Goal: Task Accomplishment & Management: Manage account settings

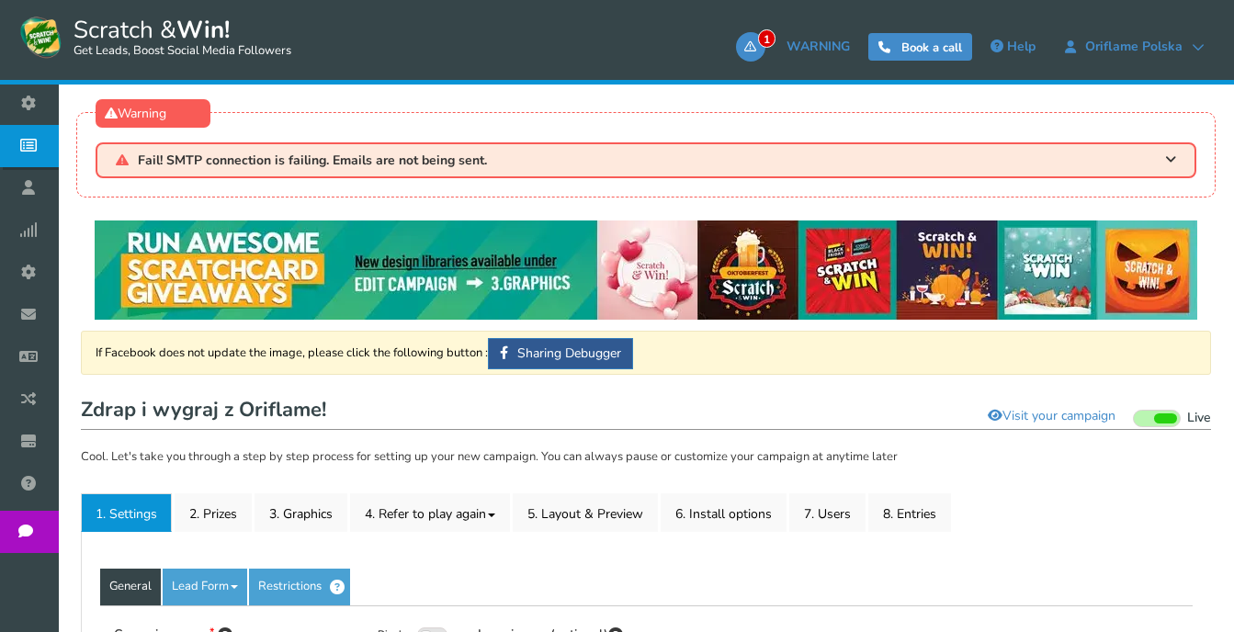
scroll to position [368, 0]
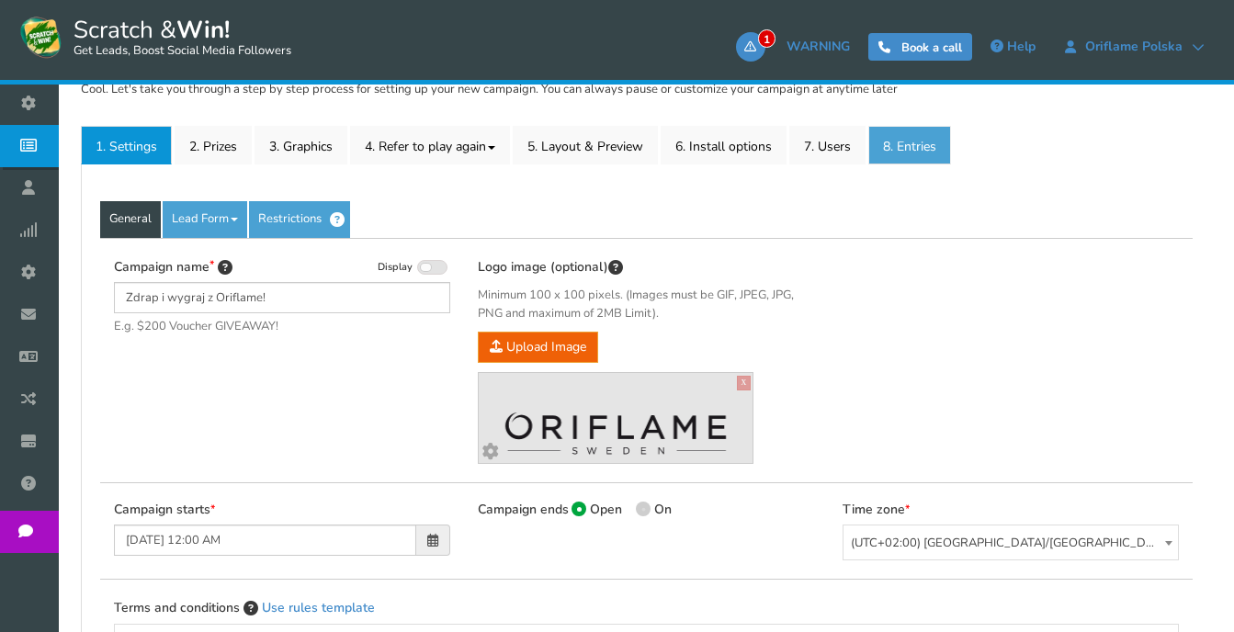
click at [921, 145] on link "8. Entries" at bounding box center [910, 145] width 83 height 39
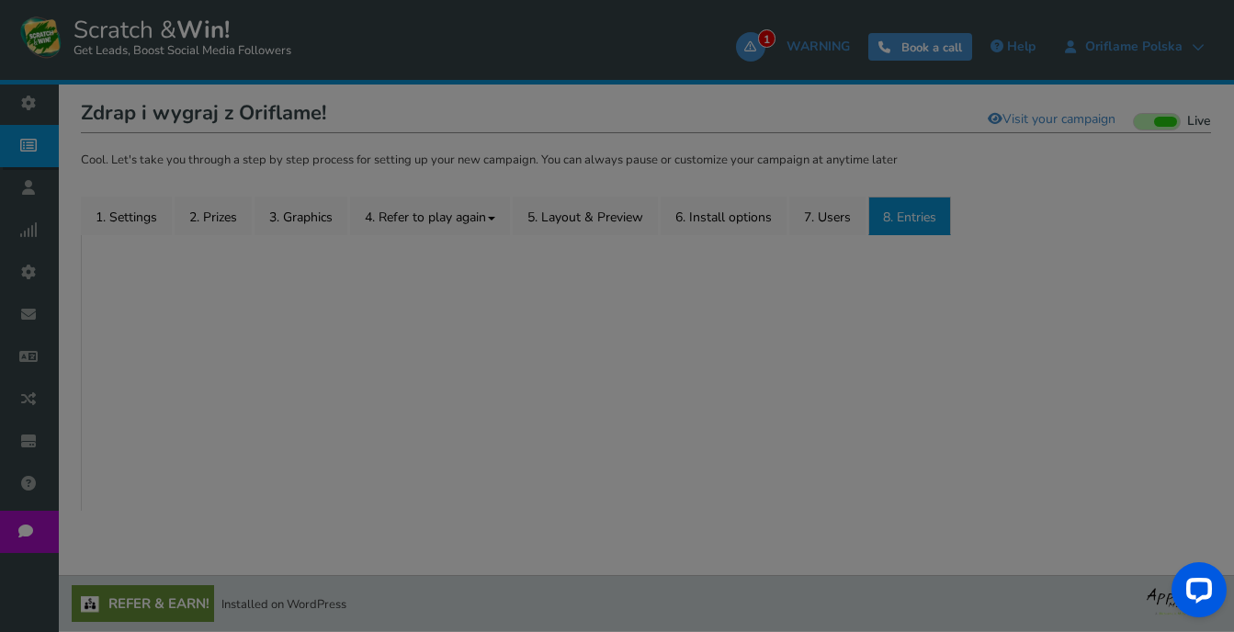
scroll to position [0, 0]
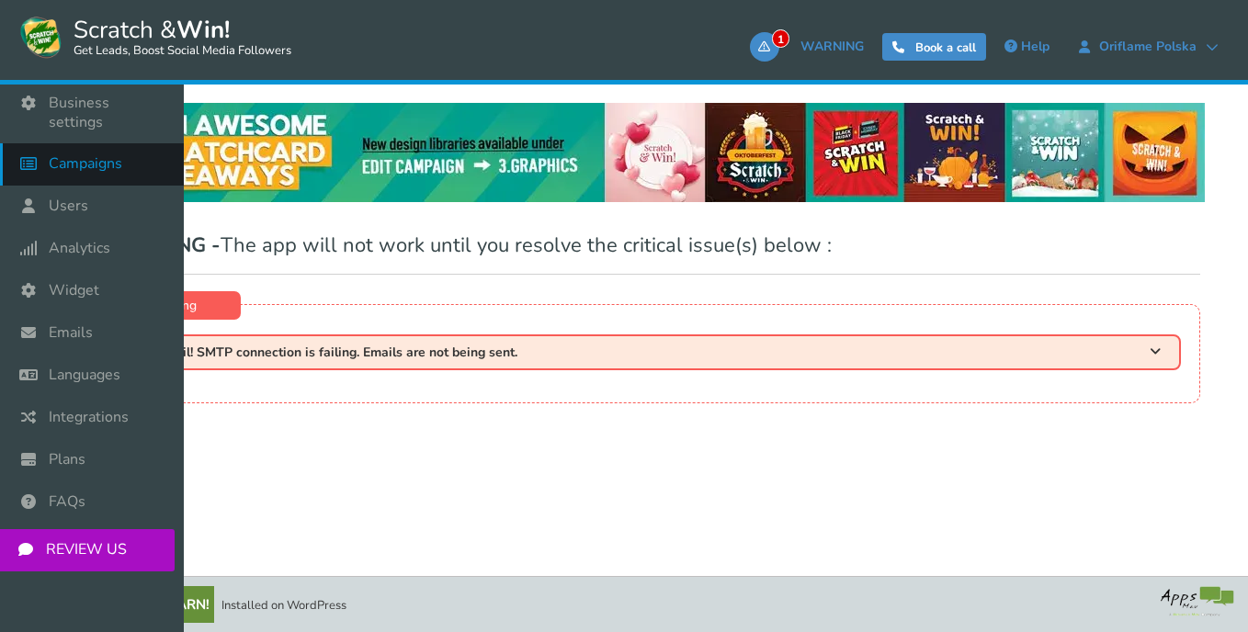
click at [70, 154] on span "Campaigns" at bounding box center [86, 163] width 74 height 19
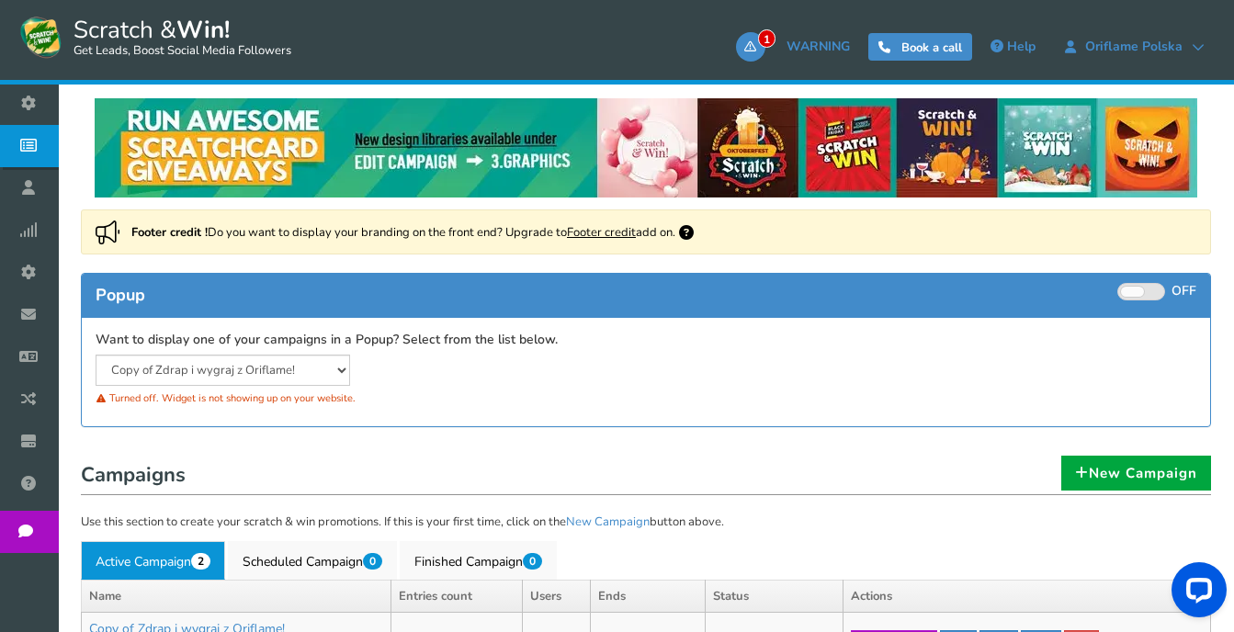
scroll to position [276, 0]
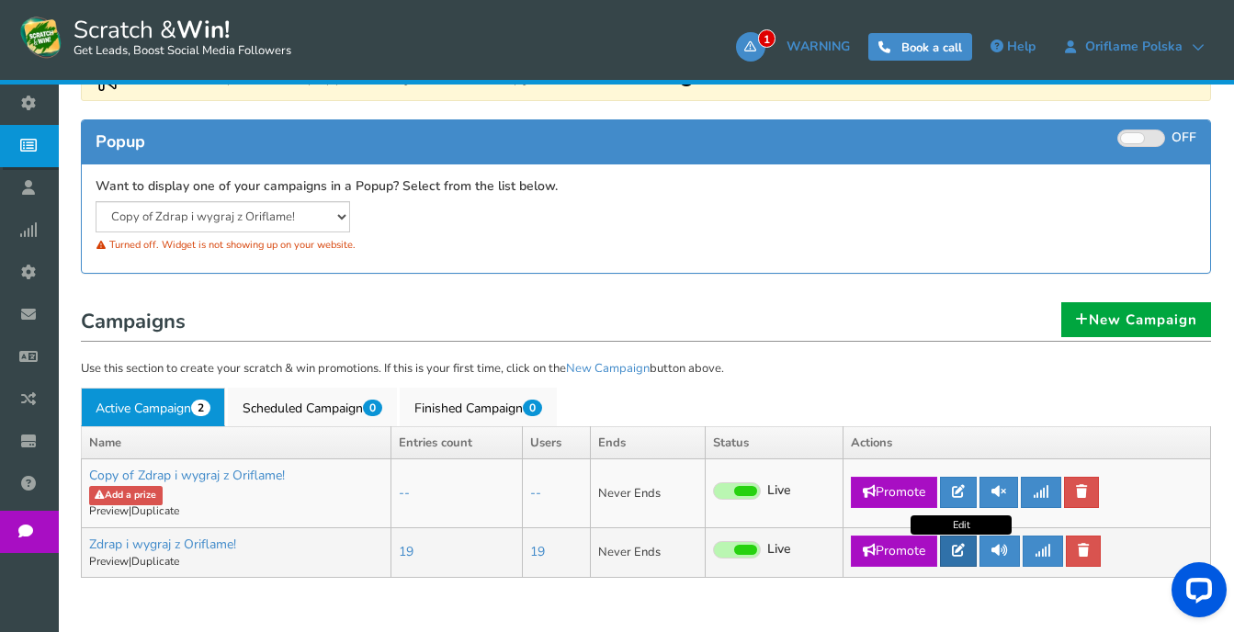
click at [970, 549] on link at bounding box center [958, 551] width 37 height 31
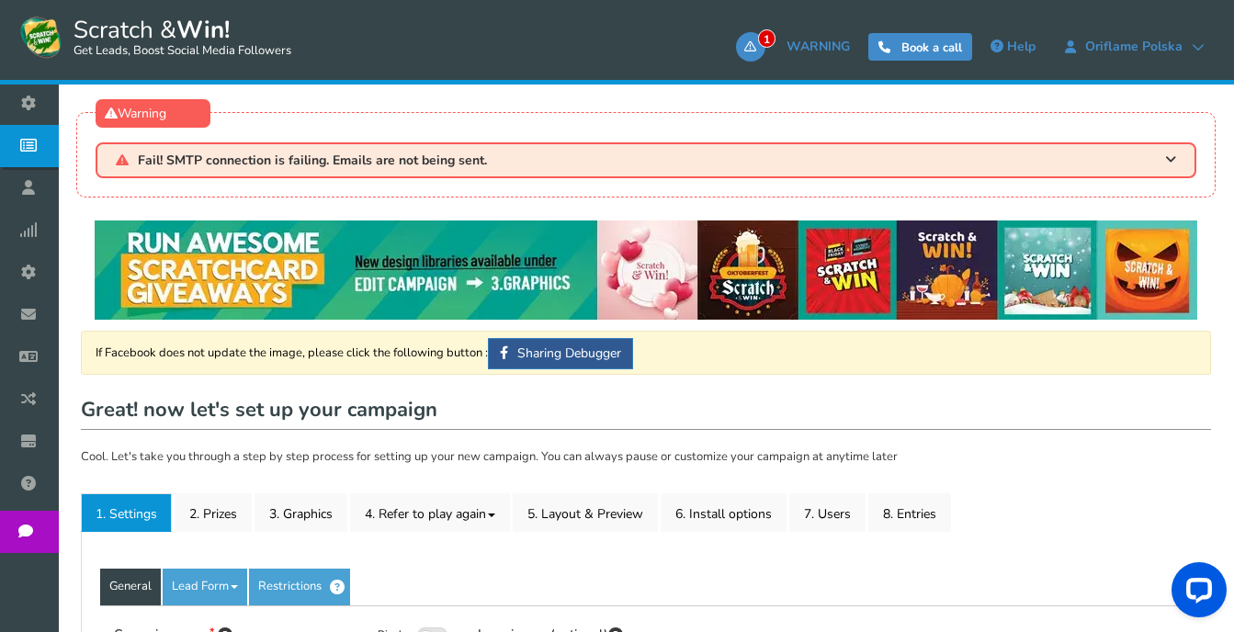
type input "Zdrap i wygraj z Oriflame!"
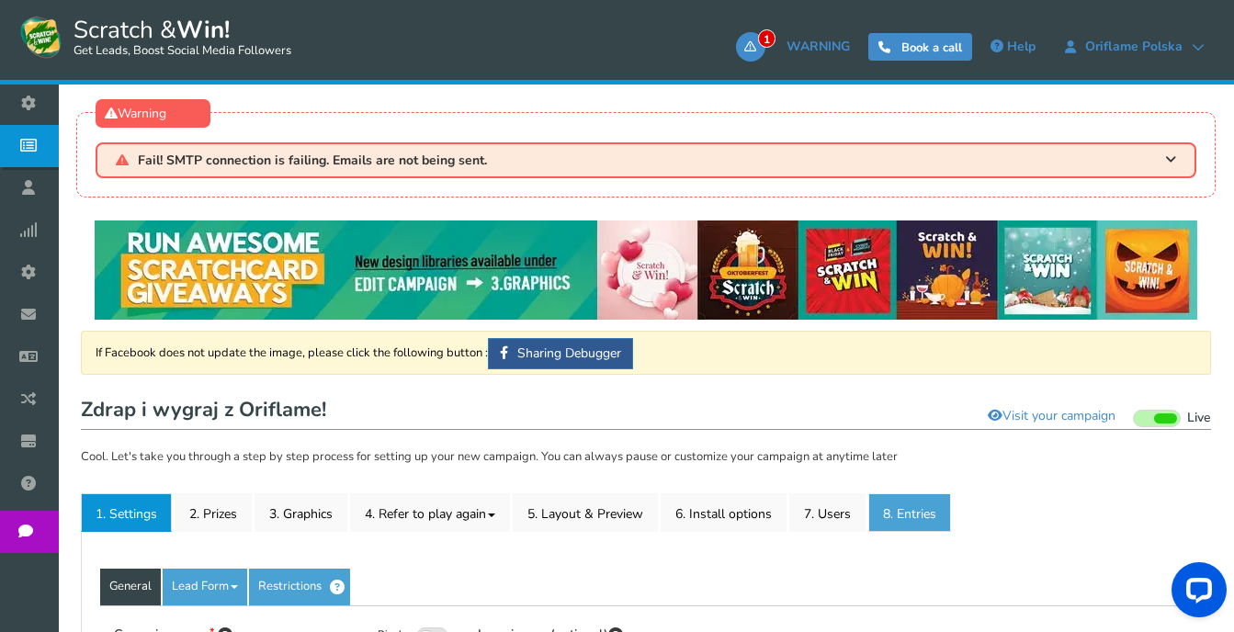
click at [915, 514] on link "8. Entries" at bounding box center [910, 513] width 83 height 39
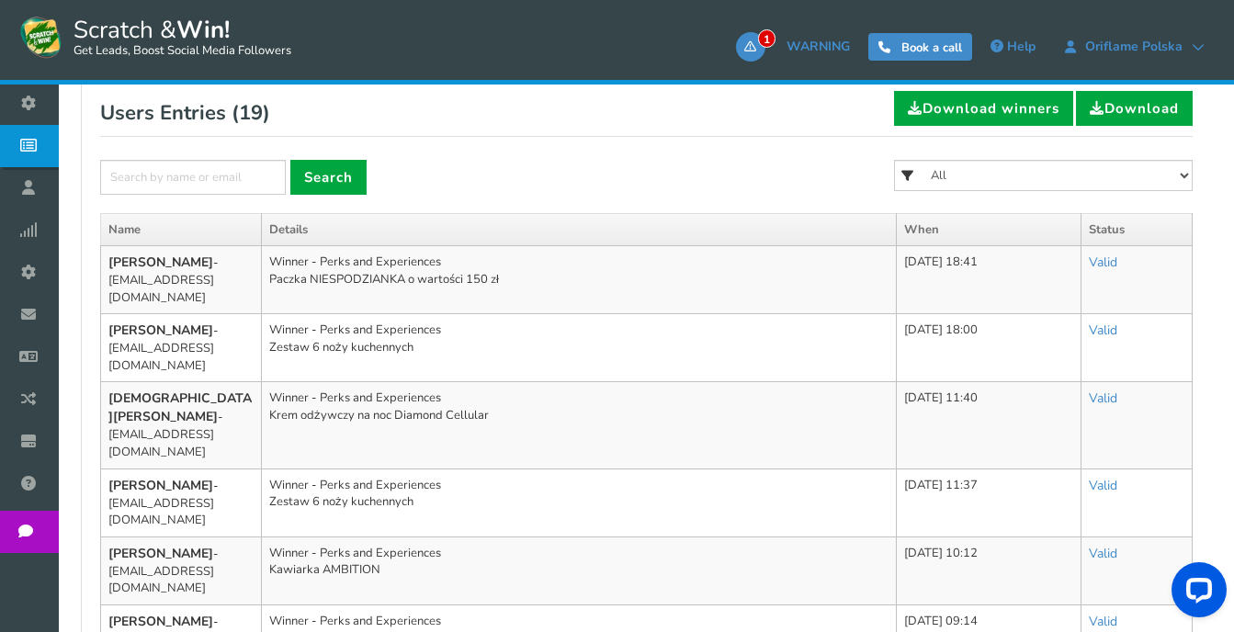
scroll to position [551, 0]
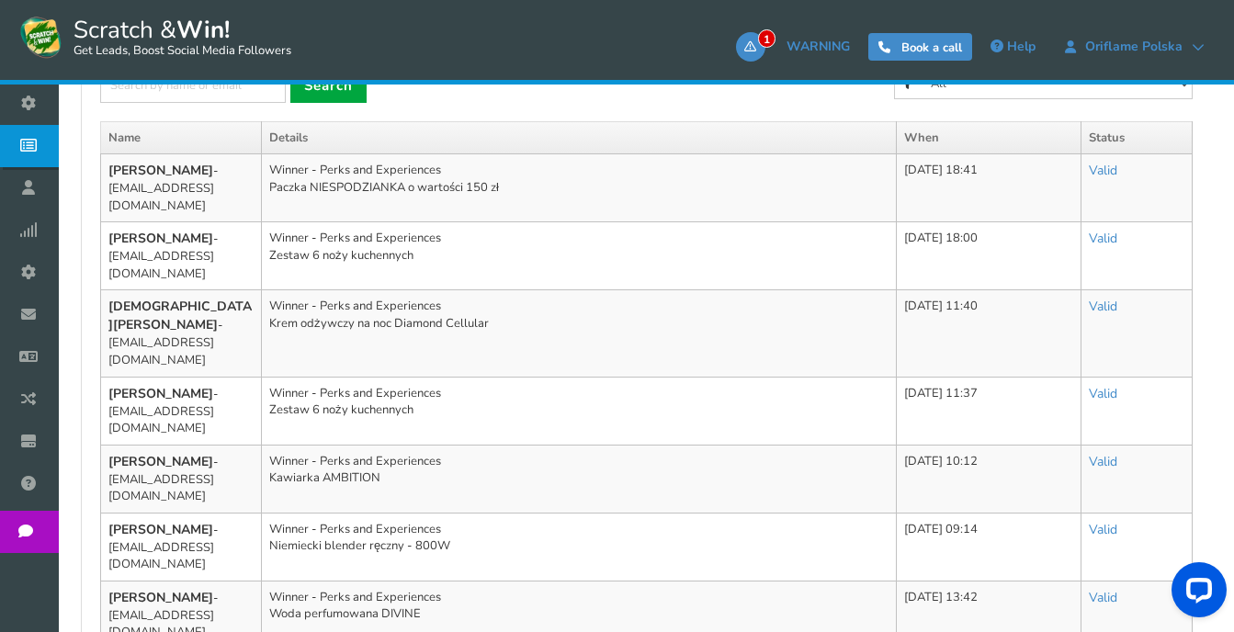
click at [402, 581] on td "Winner - Perks and Experiences Woda perfumowana DIVINE" at bounding box center [579, 615] width 635 height 68
click at [409, 513] on td "Winner - Perks and Experiences Niemiecki blender ręczny - 800W" at bounding box center [579, 547] width 635 height 68
click at [373, 445] on td "Winner - Perks and Experiences Kawiarka AMBITION" at bounding box center [579, 479] width 635 height 68
click at [381, 377] on td "Winner - Perks and Experiences Zestaw 6 noży kuchennych" at bounding box center [579, 411] width 635 height 68
